Goal: Task Accomplishment & Management: Complete application form

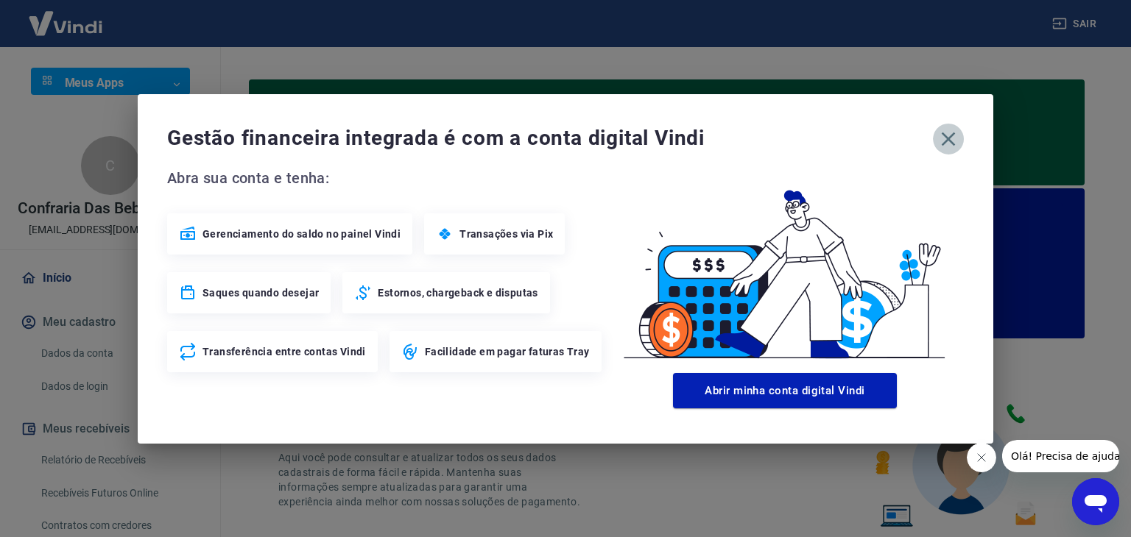
click at [939, 138] on icon "button" at bounding box center [948, 139] width 24 height 24
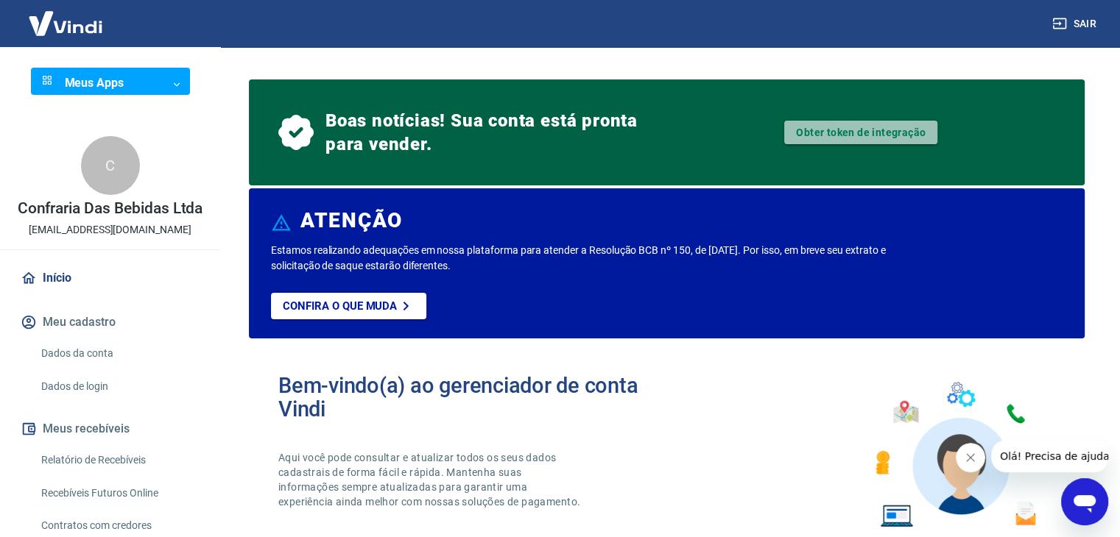
click at [842, 134] on link "Obter token de integração" at bounding box center [860, 133] width 153 height 24
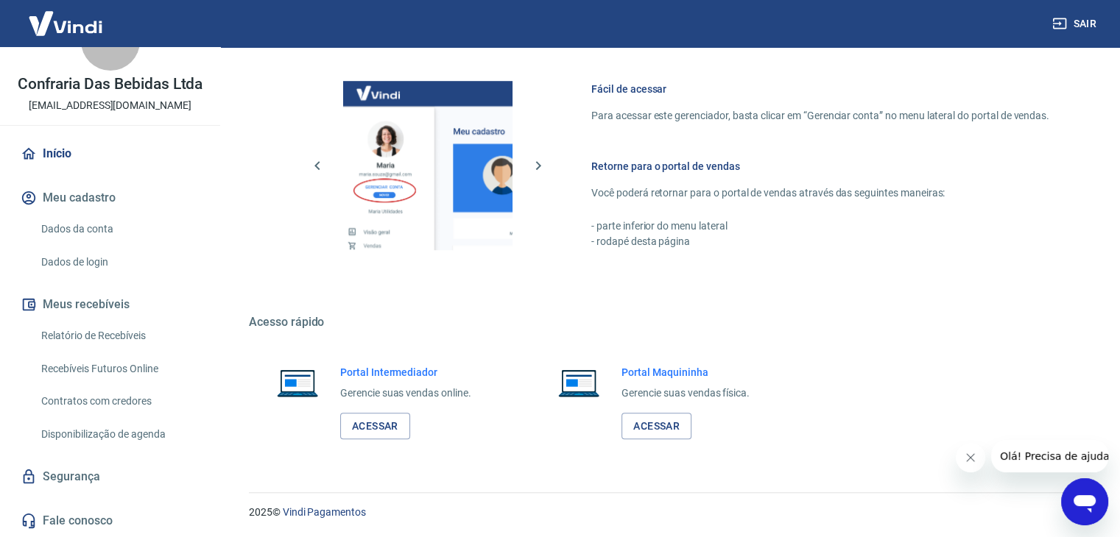
scroll to position [886, 0]
click at [1076, 18] on button "Sair" at bounding box center [1075, 23] width 53 height 27
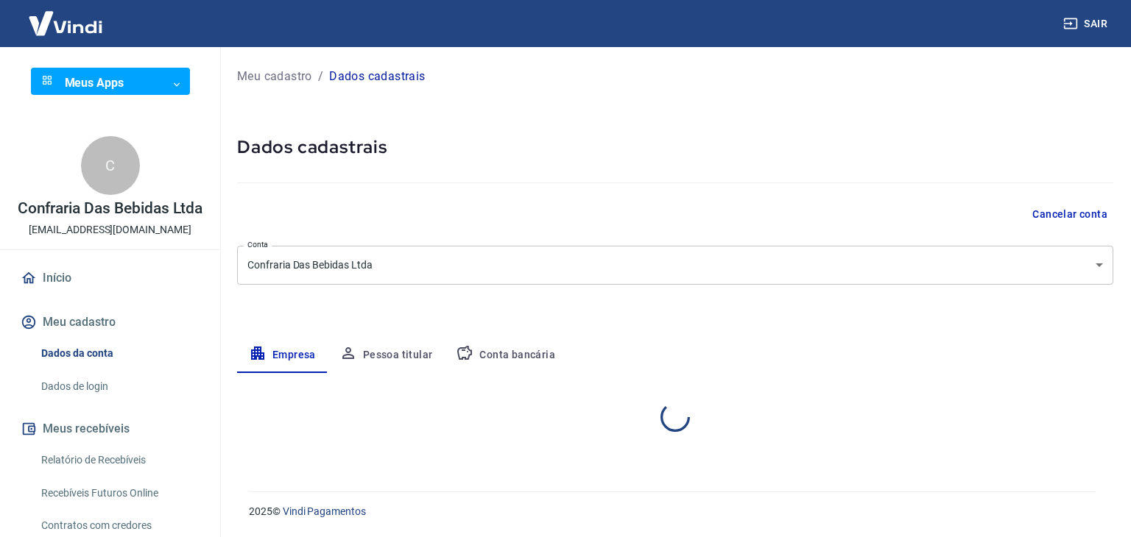
select select "RS"
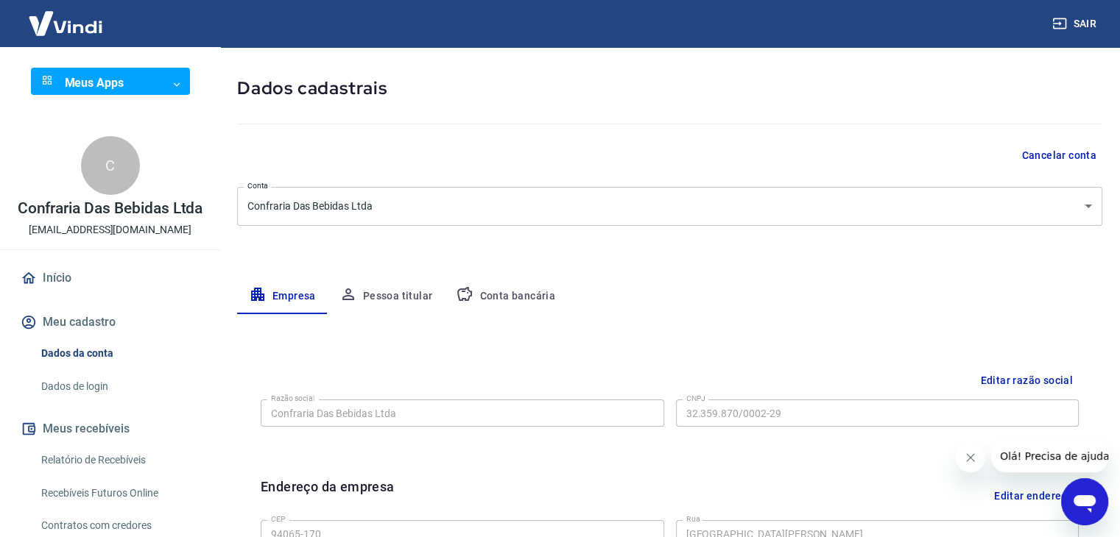
scroll to position [147, 0]
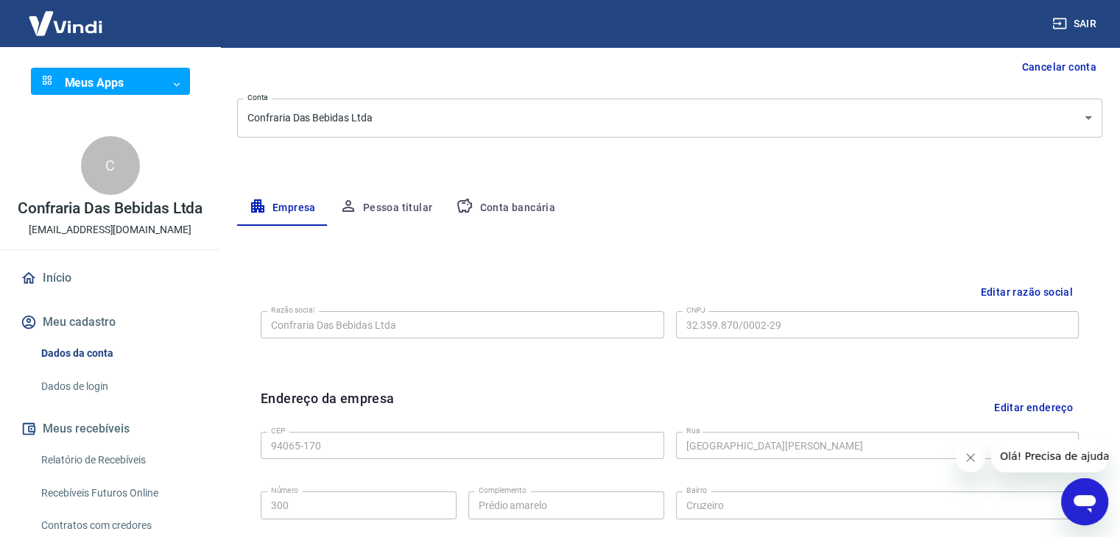
click at [509, 208] on button "Conta bancária" at bounding box center [505, 208] width 123 height 35
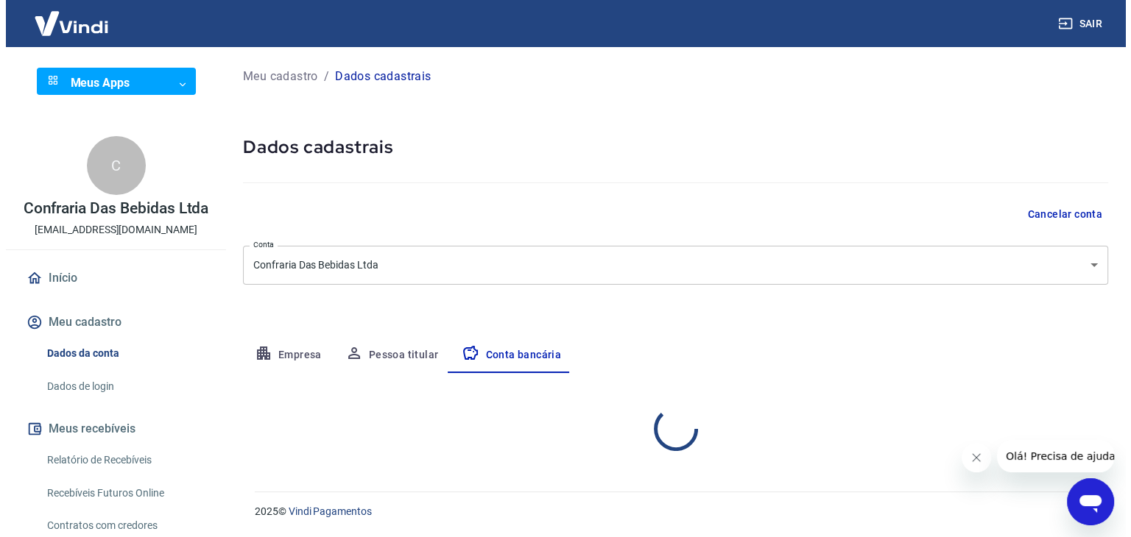
scroll to position [0, 0]
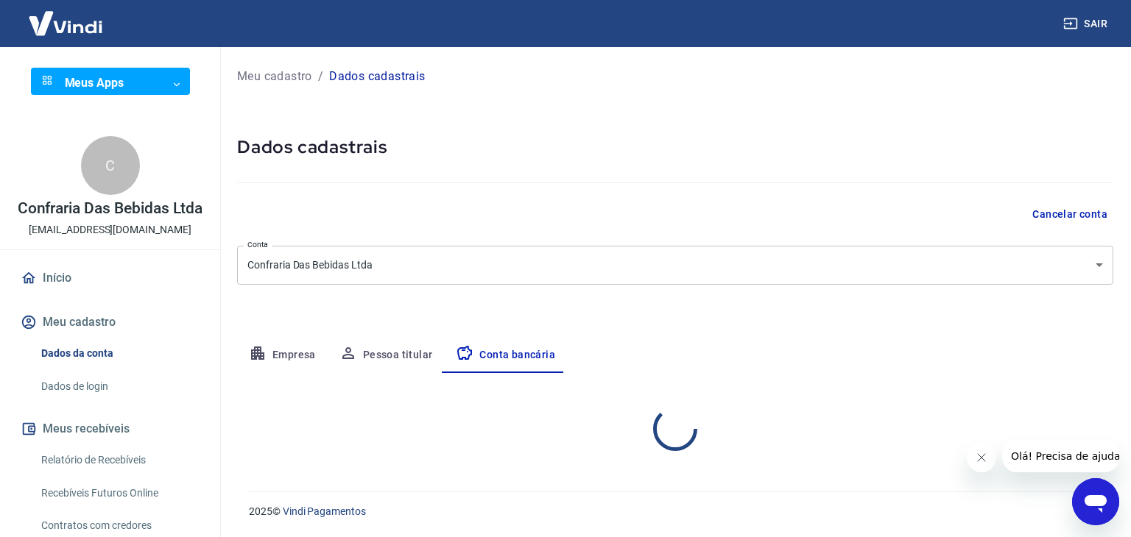
select select "1"
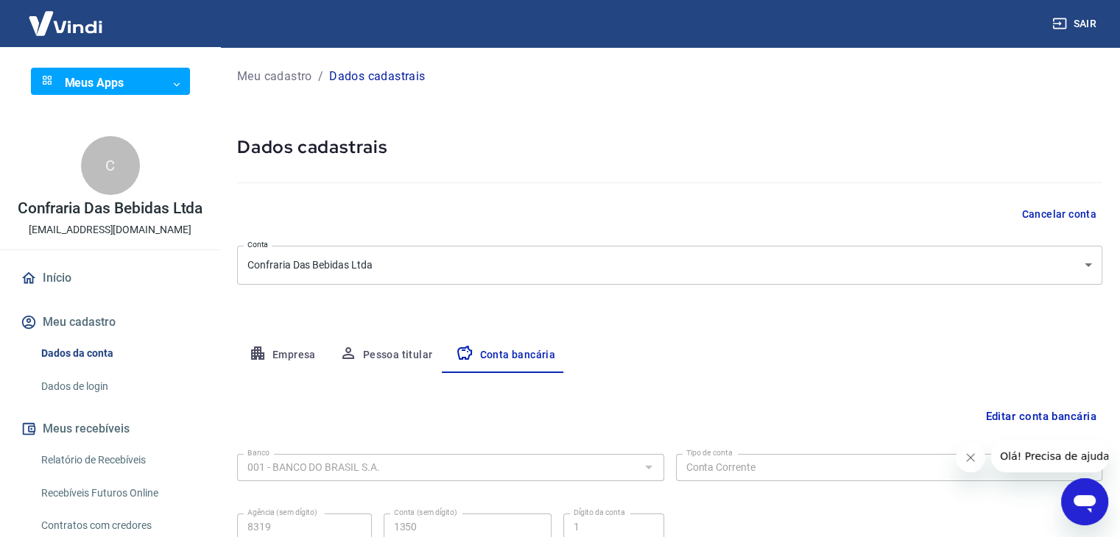
click at [54, 294] on link "Início" at bounding box center [110, 278] width 185 height 32
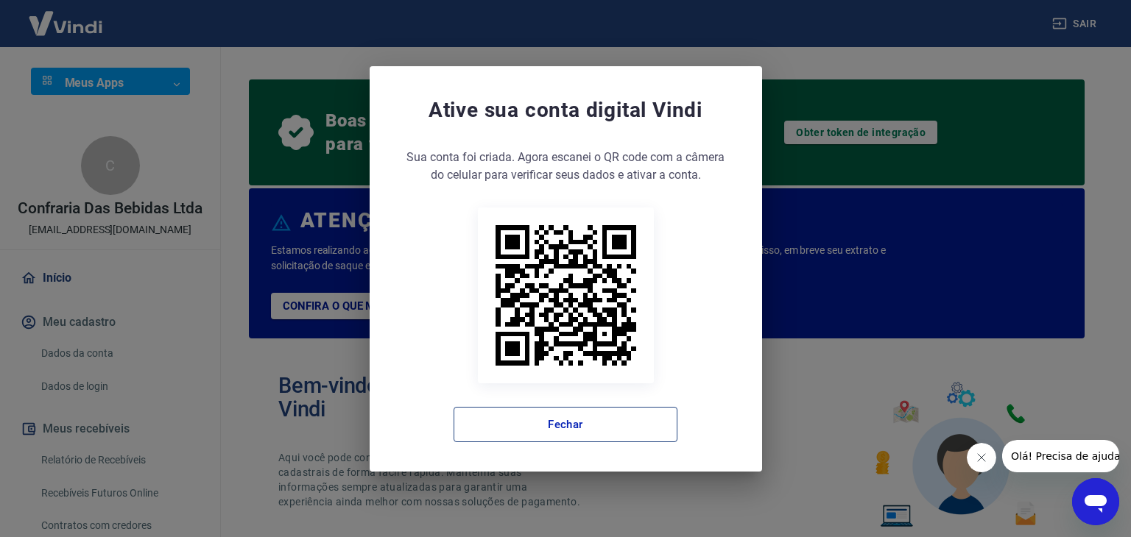
click at [618, 431] on button "Fechar" at bounding box center [565, 424] width 224 height 35
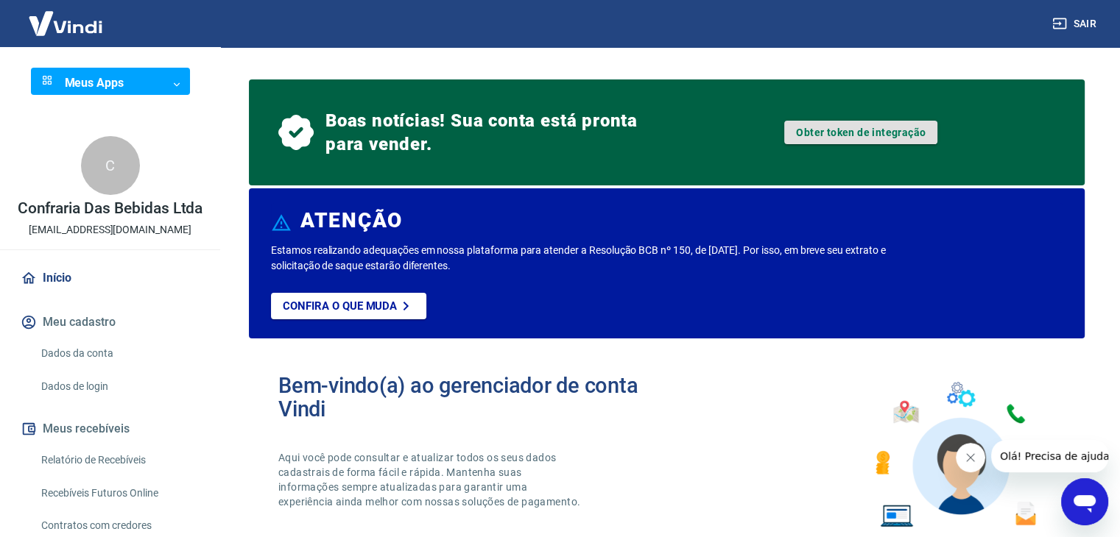
click at [866, 136] on link "Obter token de integração" at bounding box center [860, 133] width 153 height 24
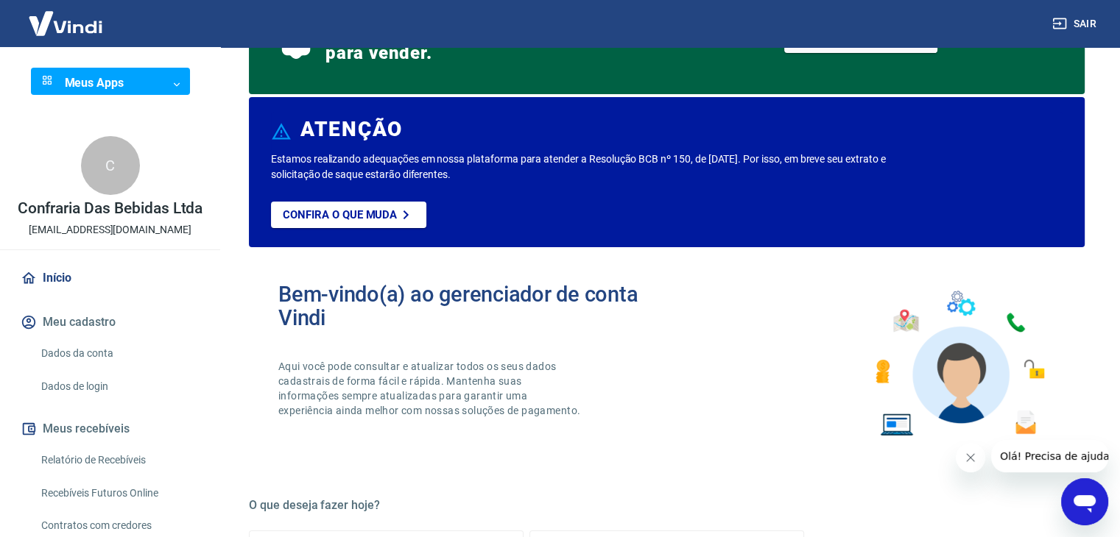
scroll to position [294, 0]
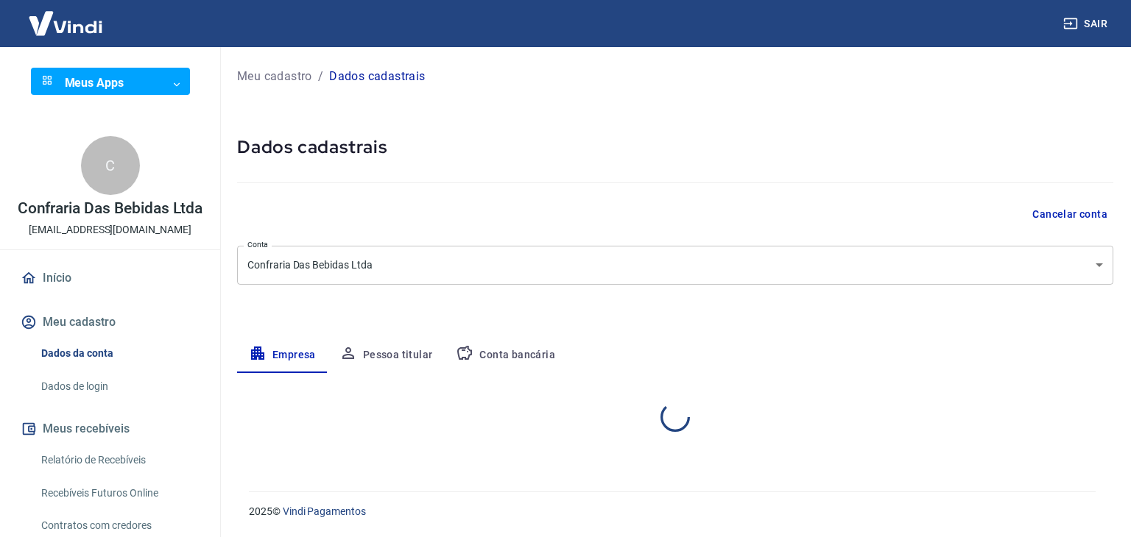
select select "RS"
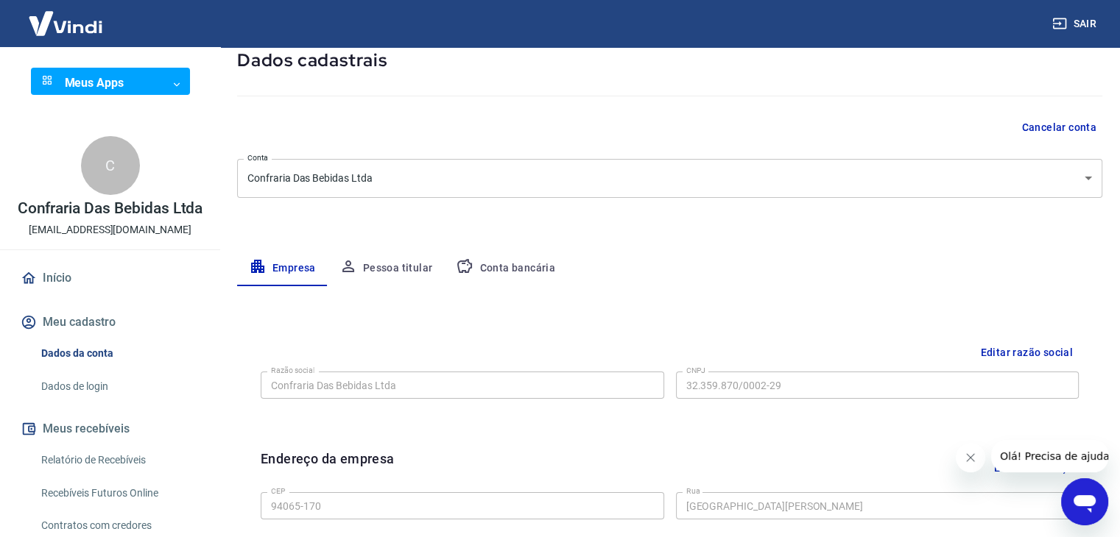
scroll to position [9, 0]
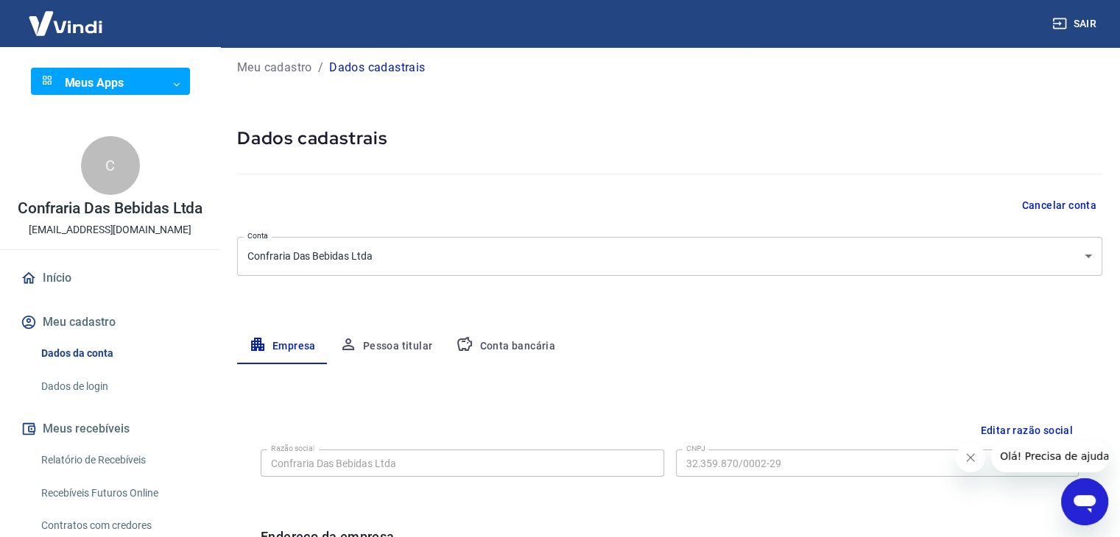
click at [378, 344] on button "Pessoa titular" at bounding box center [386, 346] width 117 height 35
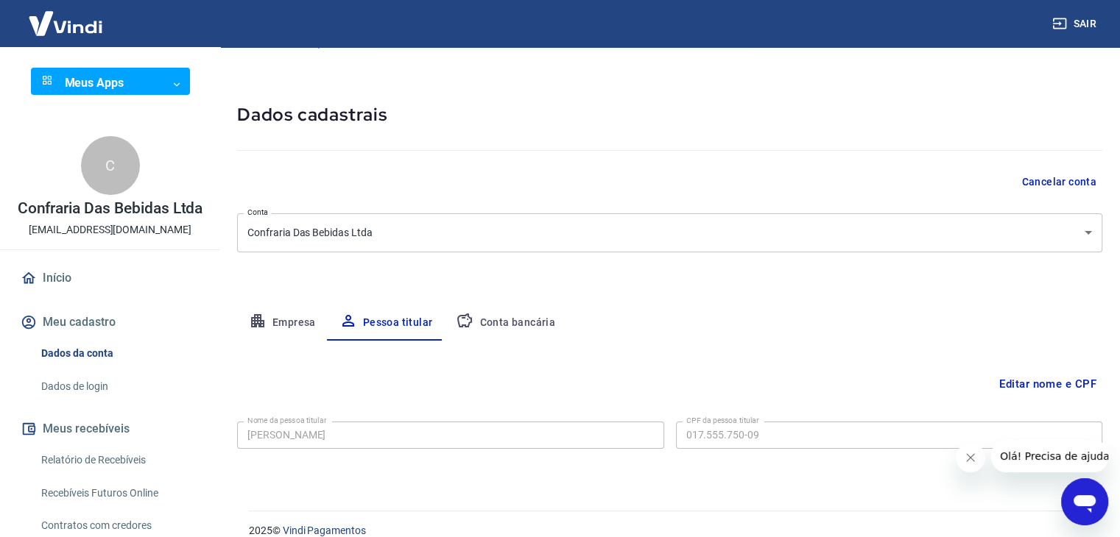
scroll to position [51, 0]
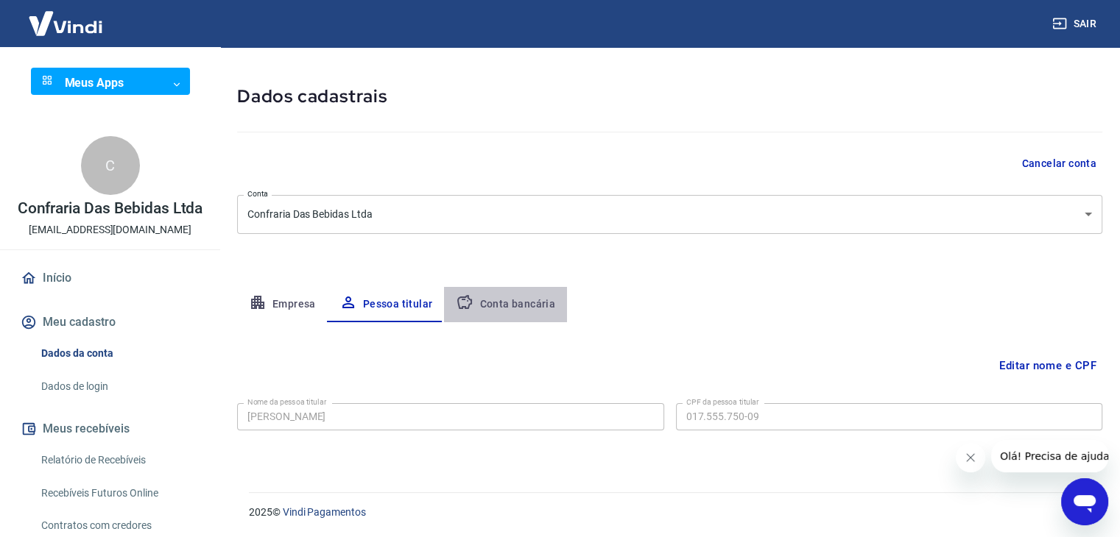
click at [542, 308] on button "Conta bancária" at bounding box center [505, 304] width 123 height 35
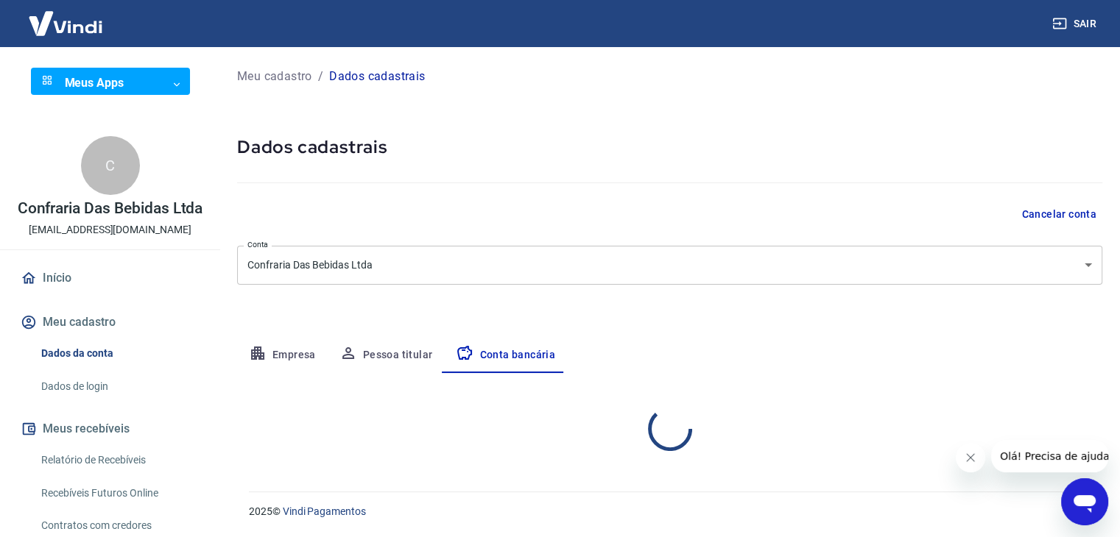
select select "1"
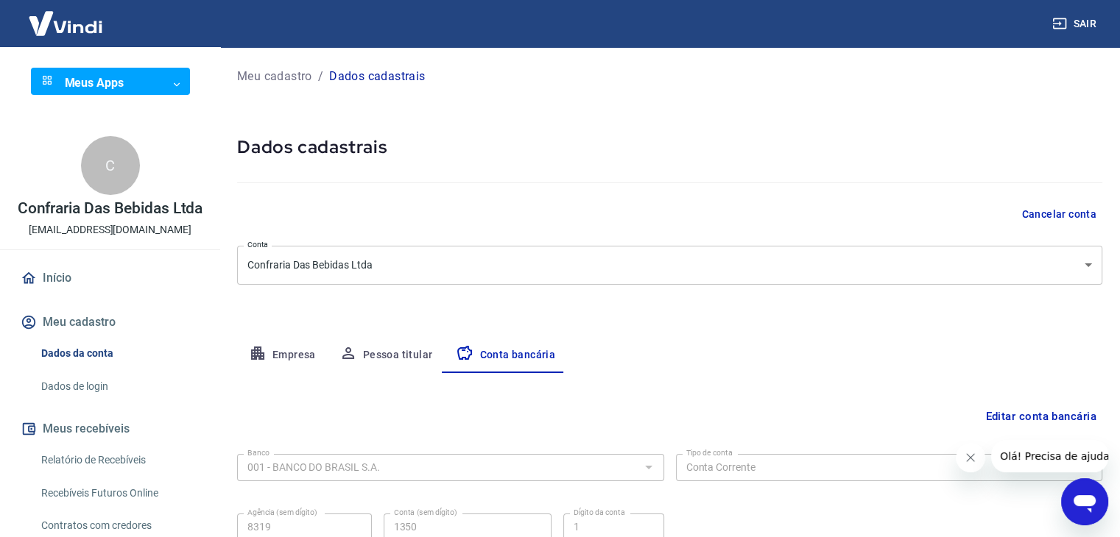
scroll to position [132, 0]
